Goal: Task Accomplishment & Management: Use online tool/utility

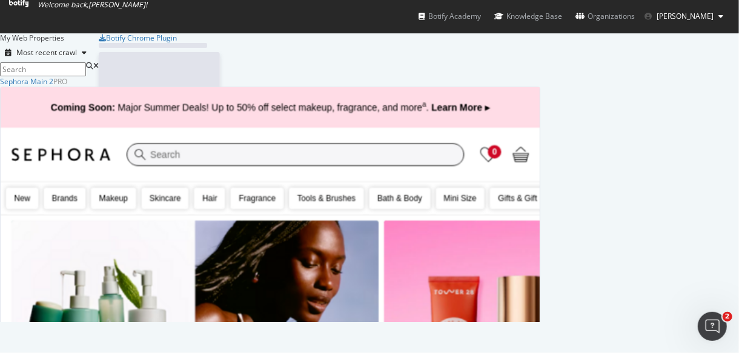
scroll to position [343, 719]
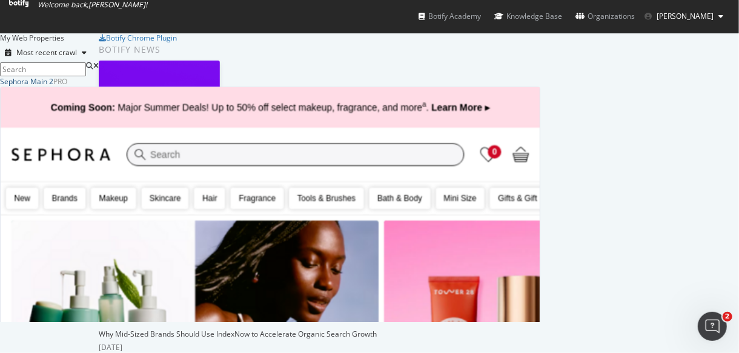
click at [53, 87] on div "Sephora Main 2" at bounding box center [26, 81] width 53 height 10
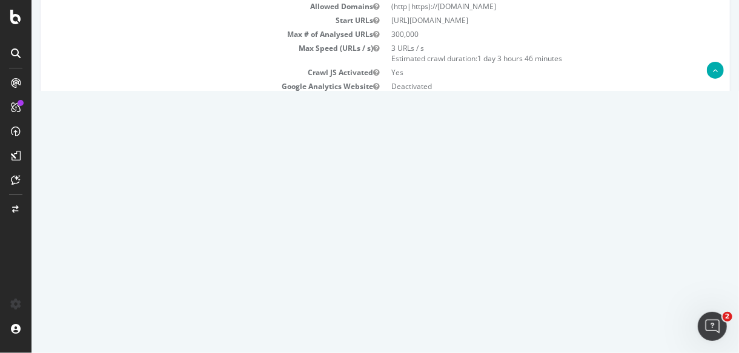
scroll to position [154, 0]
click at [360, 193] on button "Yes! Start Now" at bounding box center [369, 193] width 75 height 19
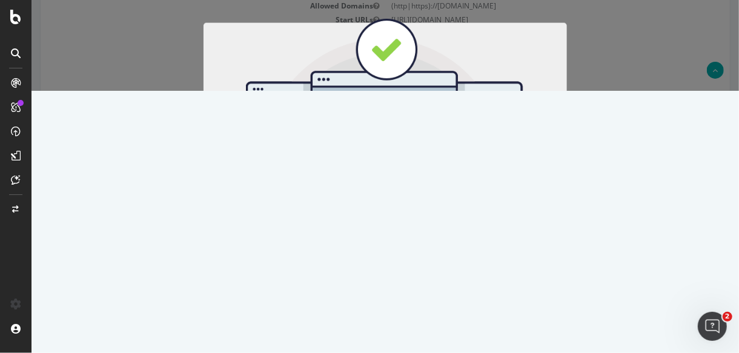
click at [401, 196] on button "Start Now" at bounding box center [406, 201] width 53 height 21
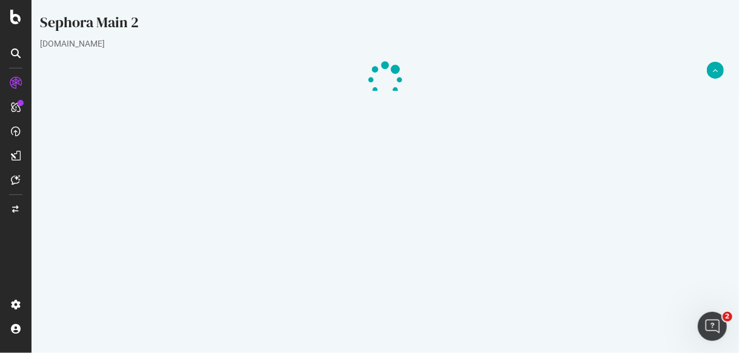
scroll to position [214, 0]
